Goal: Information Seeking & Learning: Learn about a topic

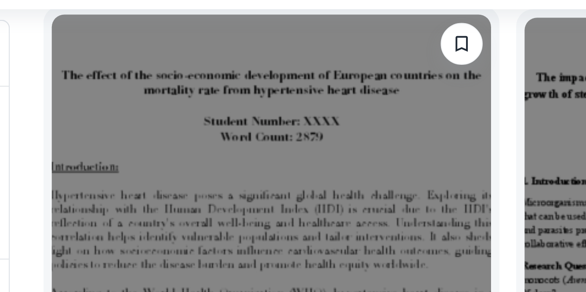
scroll to position [305, 0]
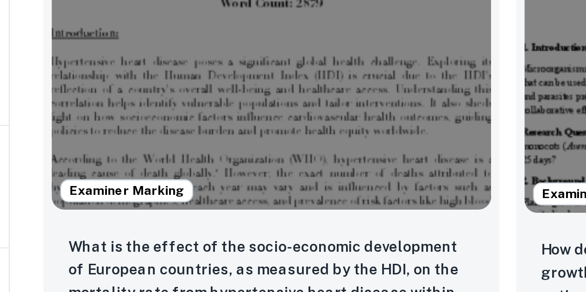
click at [246, 114] on img at bounding box center [266, 109] width 194 height 146
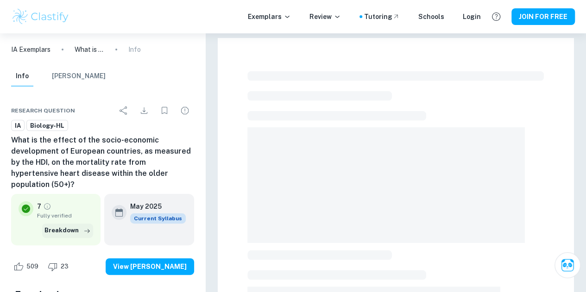
click at [71, 224] on button "Breakdown" at bounding box center [67, 231] width 51 height 14
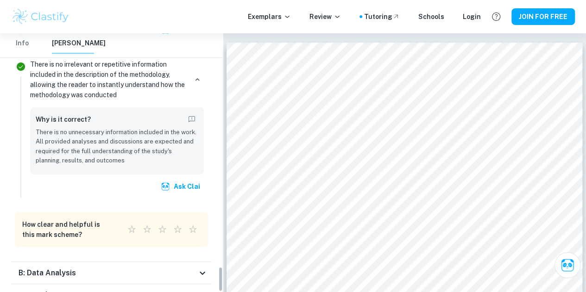
scroll to position [2419, 0]
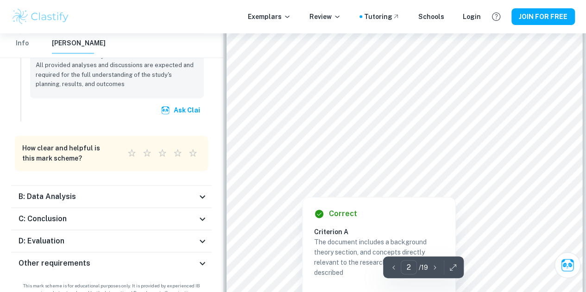
type input "1"
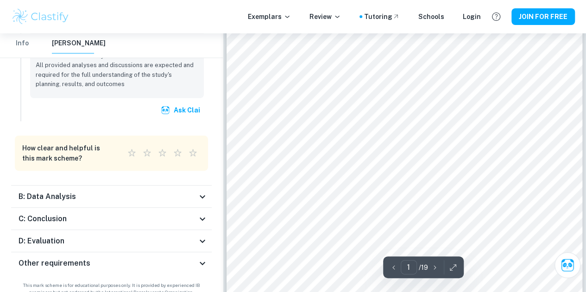
scroll to position [0, 0]
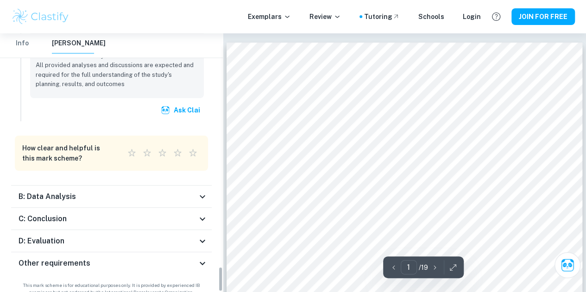
click at [24, 44] on button "Info" at bounding box center [22, 43] width 22 height 20
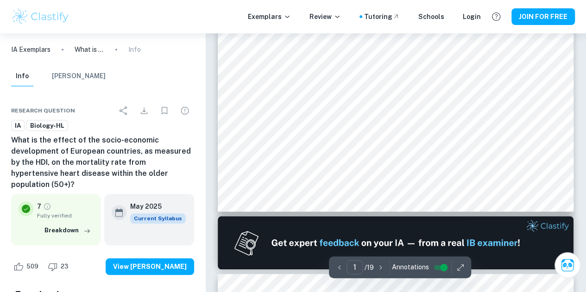
scroll to position [332, 0]
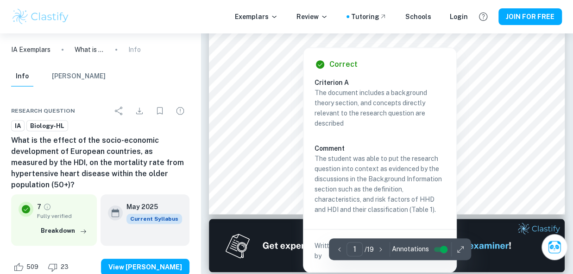
type input "1"
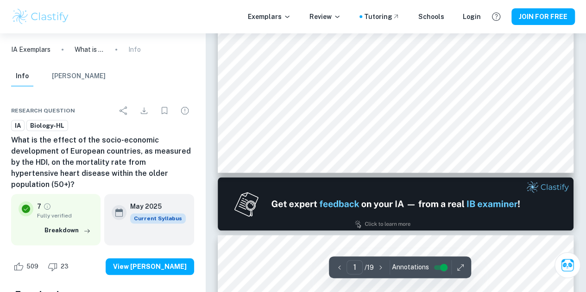
scroll to position [382, 0]
